Goal: Task Accomplishment & Management: Complete application form

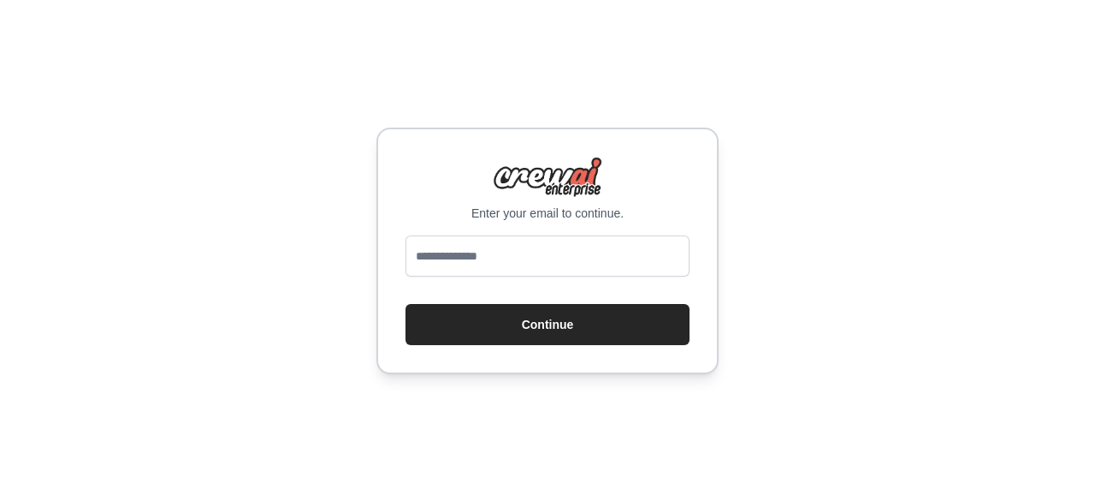
click at [479, 252] on input "email" at bounding box center [548, 255] width 284 height 41
type input "**********"
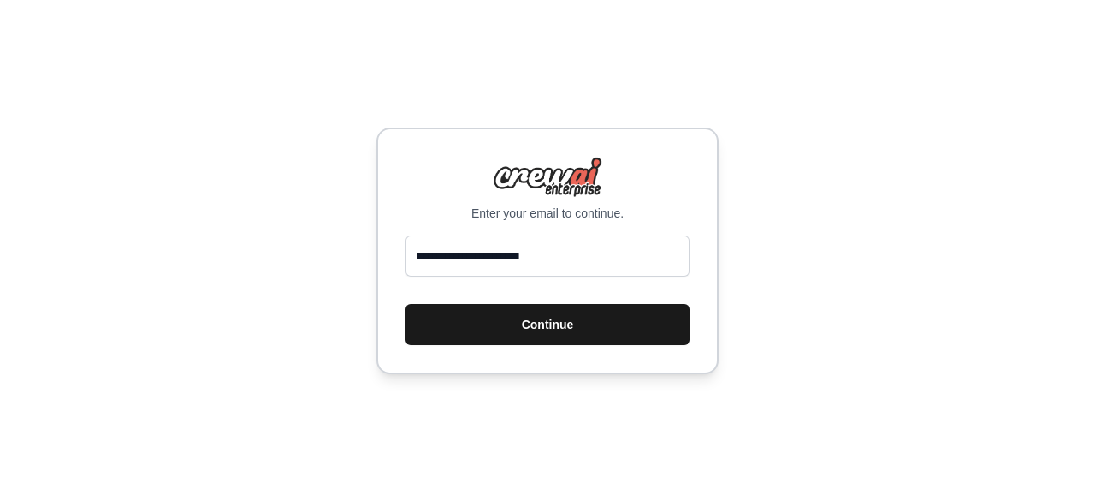
click at [508, 318] on button "Continue" at bounding box center [548, 324] width 284 height 41
